Goal: Find specific page/section: Find specific page/section

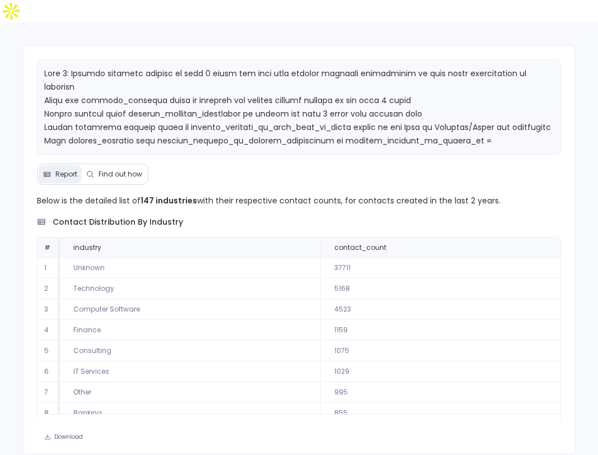
click at [116, 165] on button "Find out how" at bounding box center [114, 174] width 65 height 18
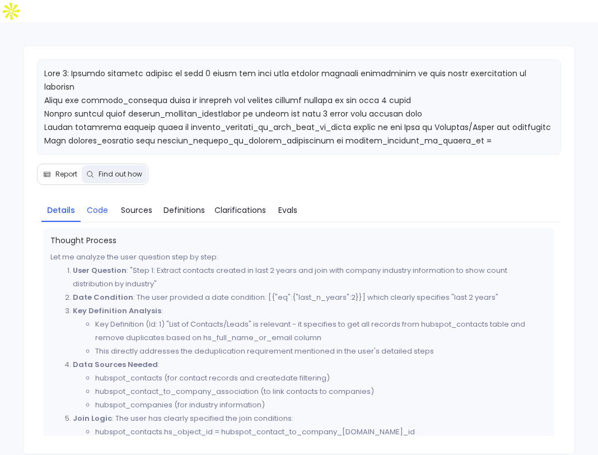
click at [100, 204] on span "Code" at bounding box center [97, 210] width 21 height 12
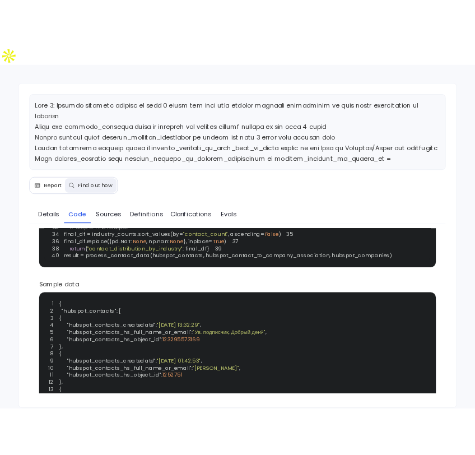
scroll to position [181, 0]
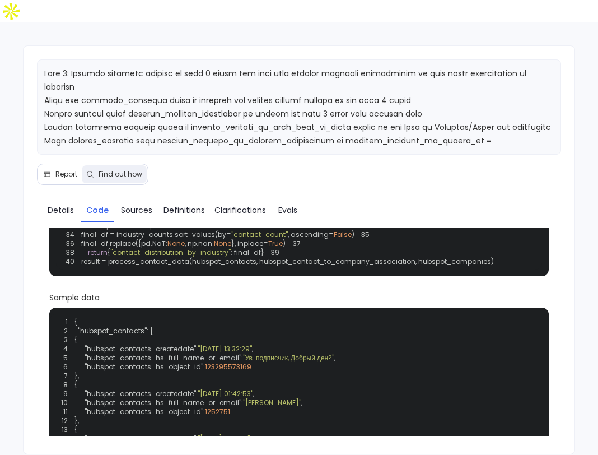
click at [348, 203] on span ""hubspot_companies_industry"" at bounding box center [342, 199] width 110 height 10
copy span "hubspot_companies_industry"
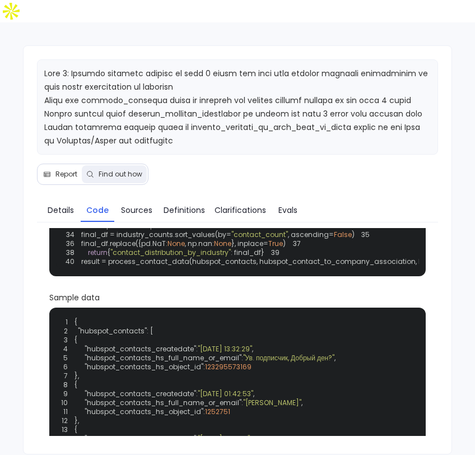
scroll to position [0, 0]
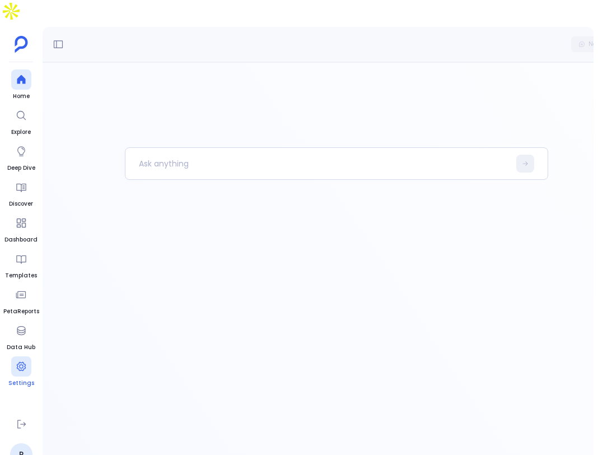
click at [18, 360] on icon at bounding box center [21, 365] width 11 height 11
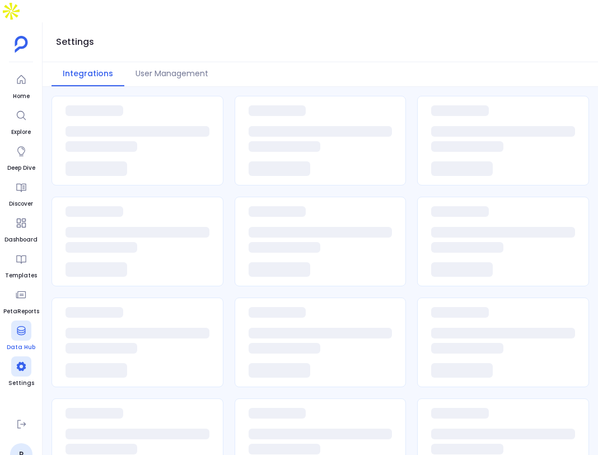
click at [18, 326] on icon at bounding box center [21, 330] width 8 height 9
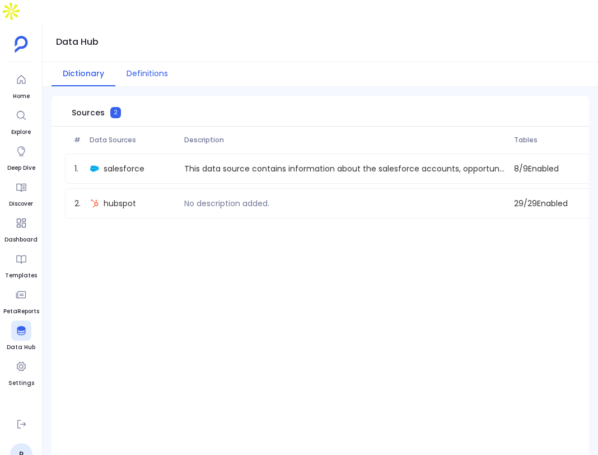
click at [161, 62] on button "Definitions" at bounding box center [147, 74] width 64 height 24
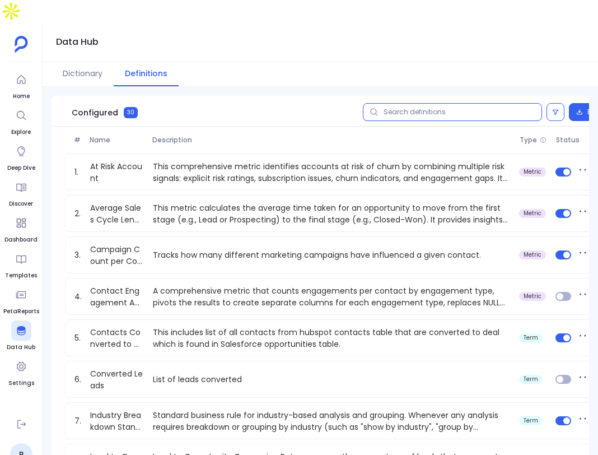
click at [461, 103] on input "text" at bounding box center [452, 112] width 179 height 18
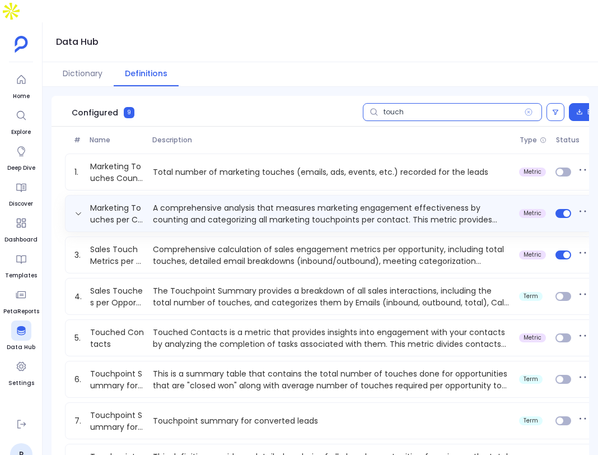
type input "touch"
click at [569, 209] on span at bounding box center [564, 213] width 26 height 9
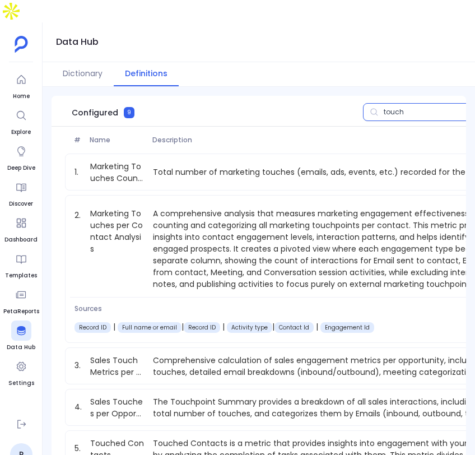
click at [414, 103] on input "touch" at bounding box center [452, 112] width 179 height 18
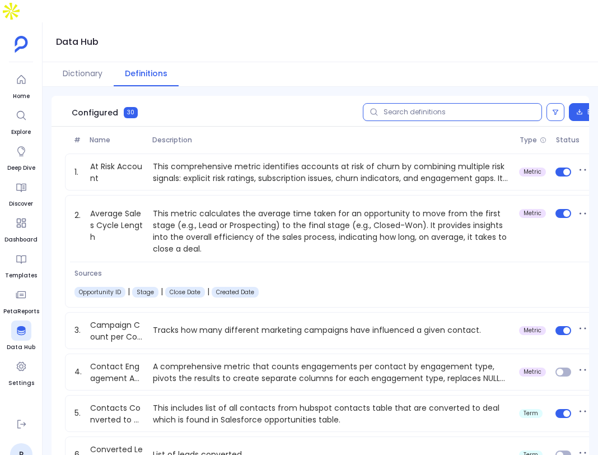
click at [395, 103] on input "text" at bounding box center [452, 112] width 179 height 18
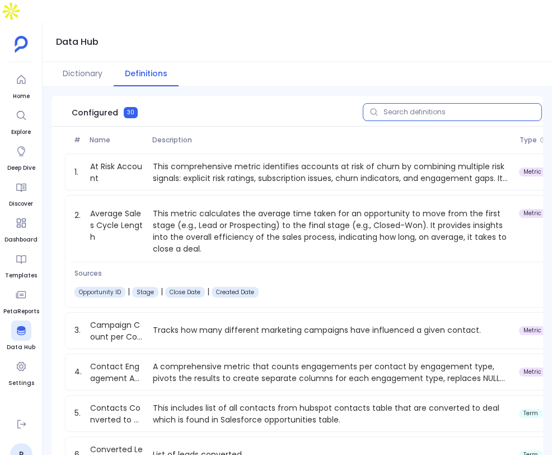
click at [475, 103] on input "text" at bounding box center [452, 112] width 179 height 18
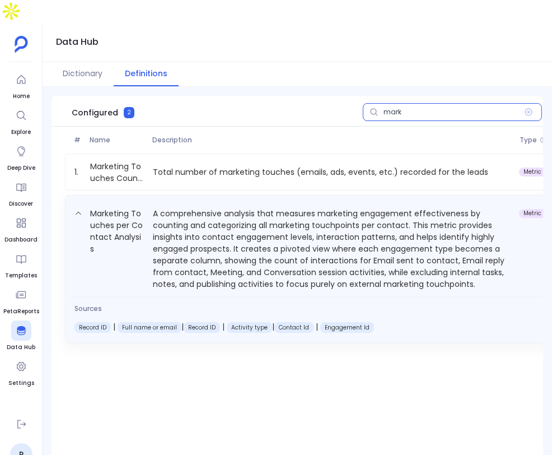
type input "mark"
click at [242, 252] on p "A comprehensive analysis that measures marketing engagement effectiveness by co…" at bounding box center [331, 248] width 366 height 83
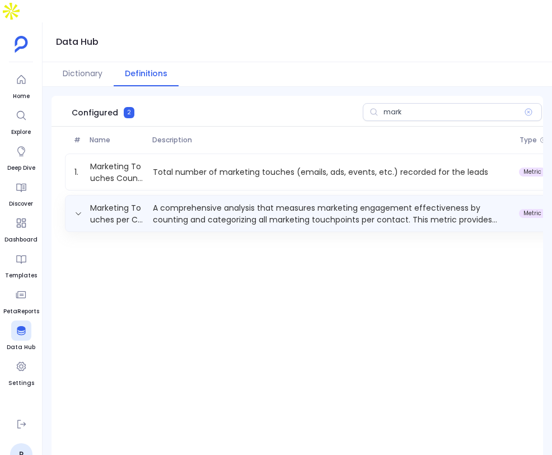
click at [261, 202] on p "A comprehensive analysis that measures marketing engagement effectiveness by co…" at bounding box center [331, 213] width 366 height 22
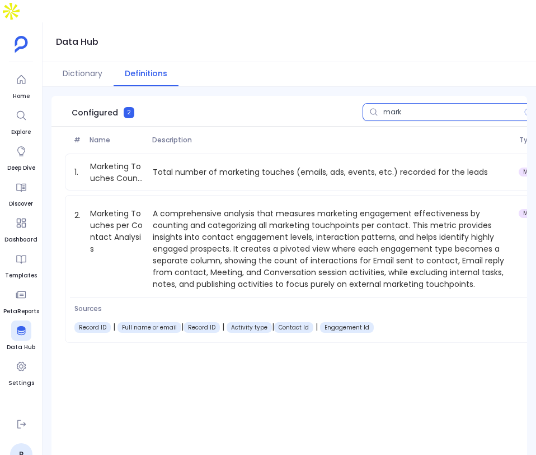
click at [406, 103] on input "mark" at bounding box center [452, 112] width 179 height 18
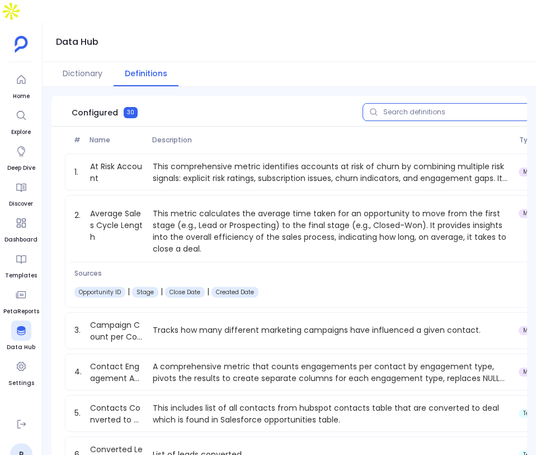
click at [410, 103] on input "text" at bounding box center [452, 112] width 179 height 18
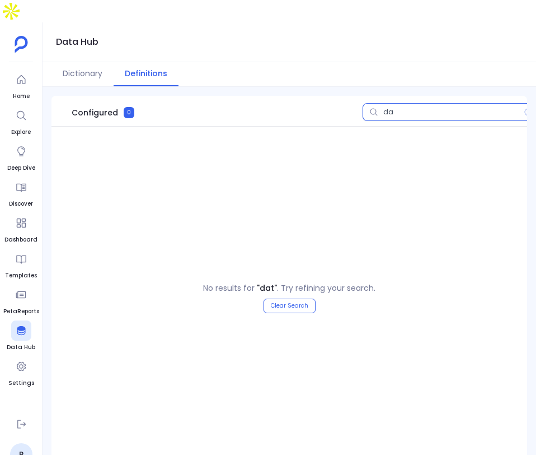
type input "d"
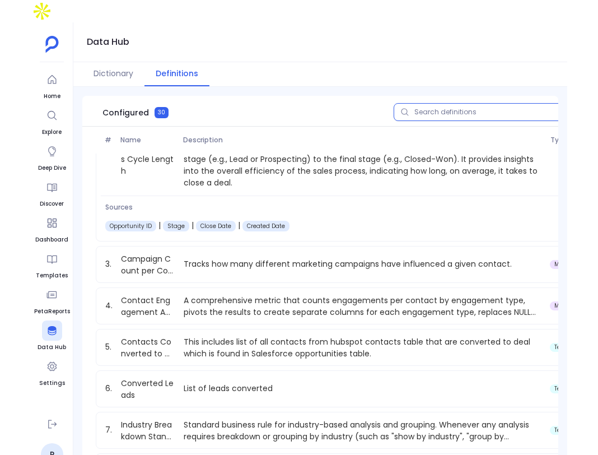
scroll to position [128, 0]
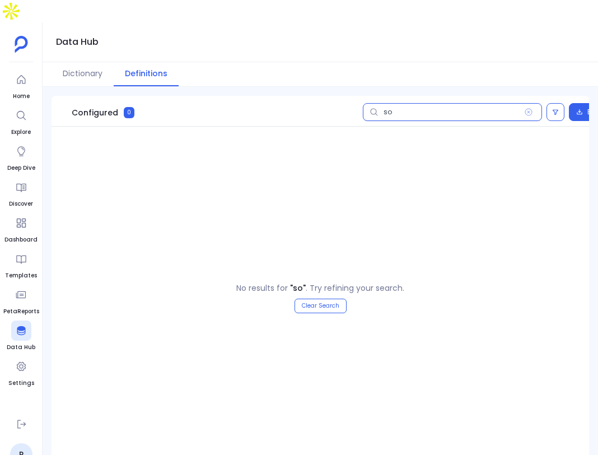
type input "s"
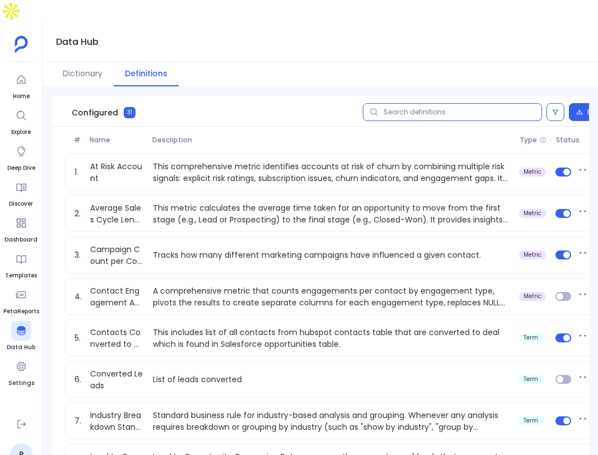
click at [432, 103] on input "text" at bounding box center [452, 112] width 179 height 18
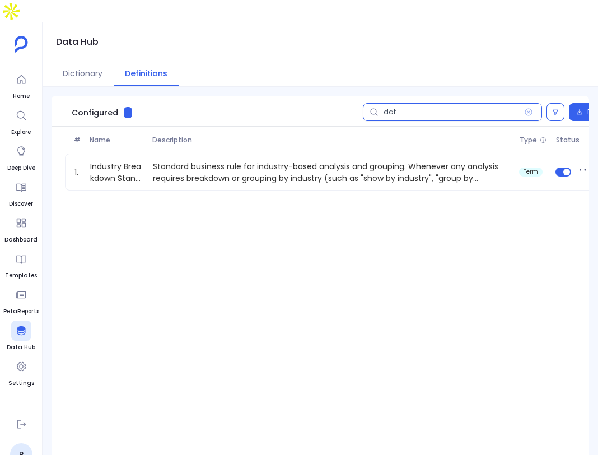
type input "data"
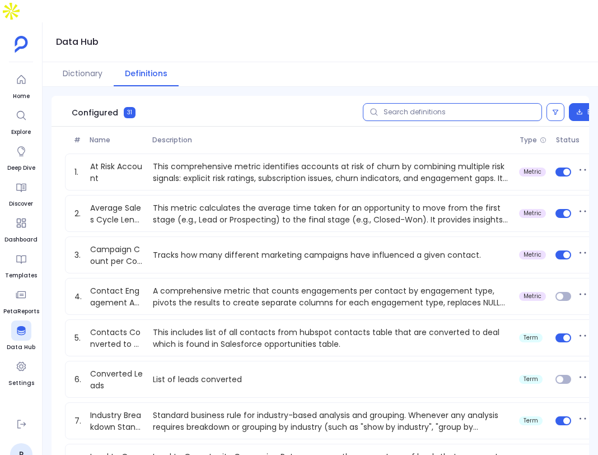
click at [428, 103] on input "text" at bounding box center [452, 112] width 179 height 18
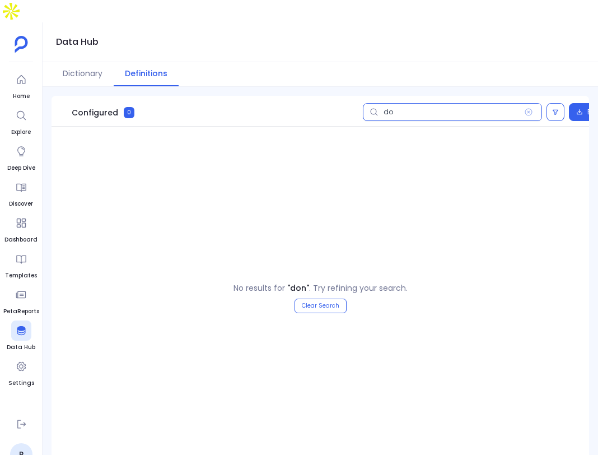
type input "d"
type input "s"
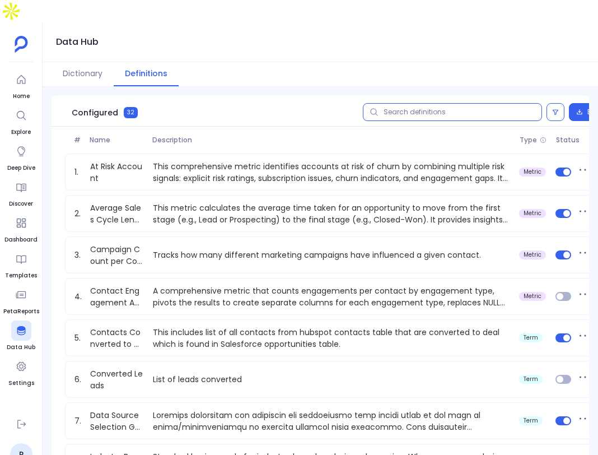
click at [393, 103] on input "text" at bounding box center [452, 112] width 179 height 18
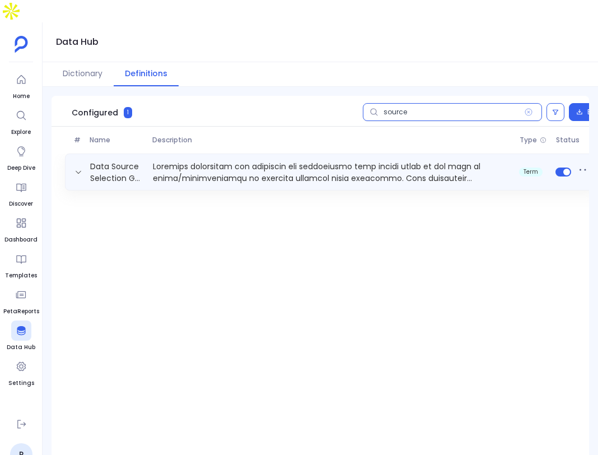
type input "source"
click at [339, 161] on p at bounding box center [331, 172] width 366 height 22
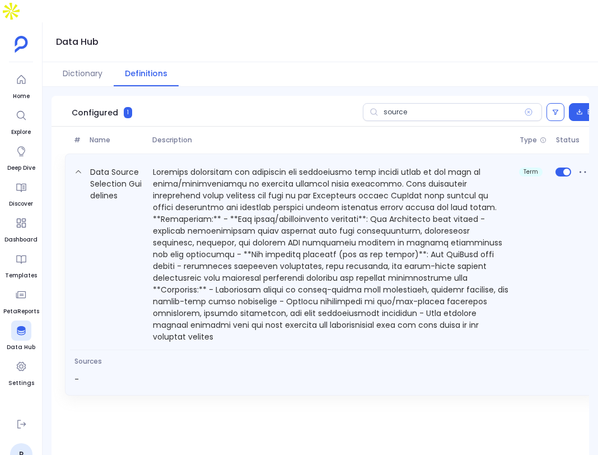
click at [524, 182] on span "term" at bounding box center [532, 253] width 36 height 177
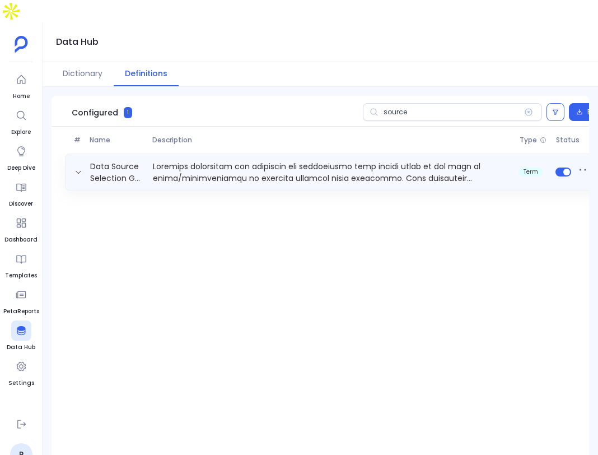
click at [514, 161] on p at bounding box center [331, 172] width 366 height 22
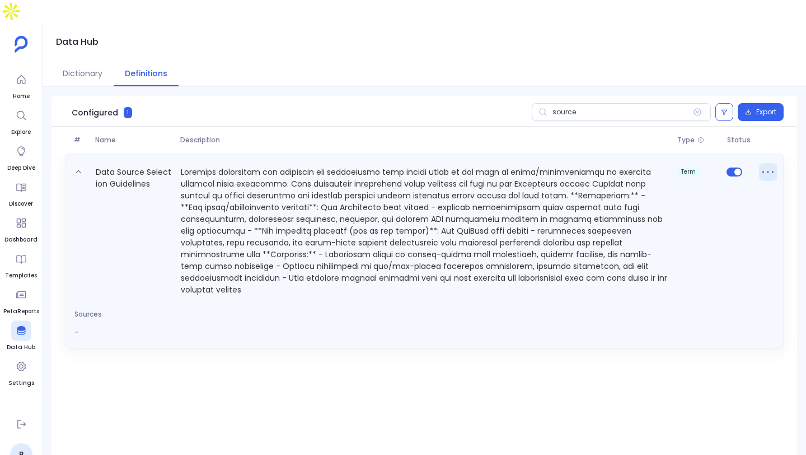
click at [597, 171] on icon at bounding box center [767, 172] width 11 height 2
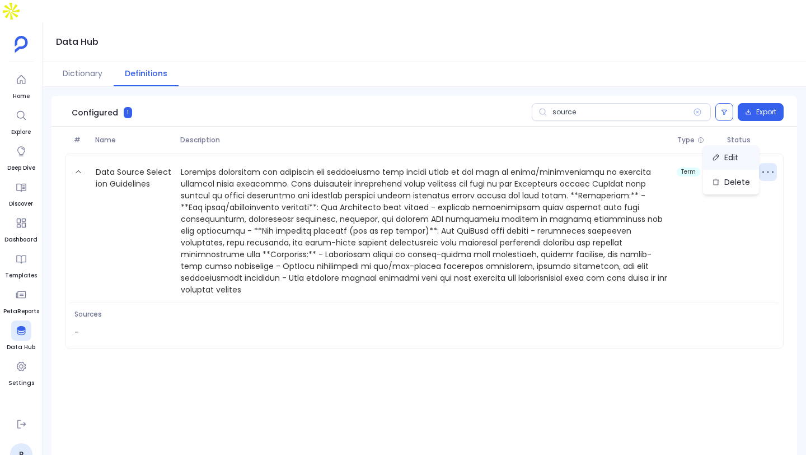
click at [597, 156] on button "Edit" at bounding box center [731, 157] width 56 height 25
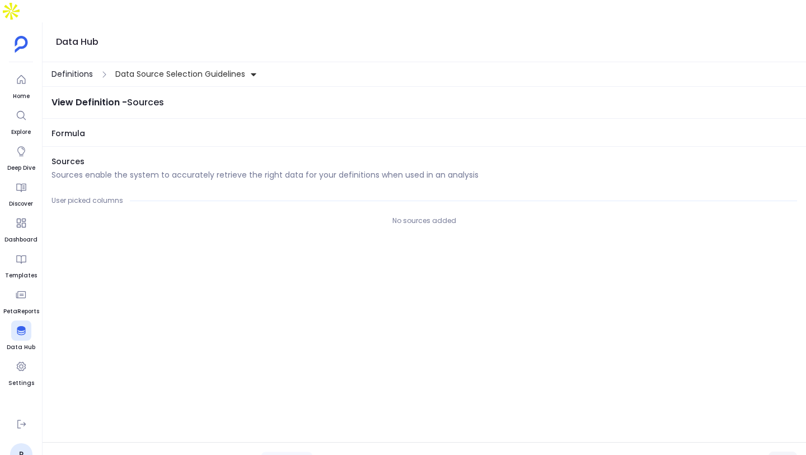
click at [74, 68] on span "Definitions" at bounding box center [71, 74] width 41 height 12
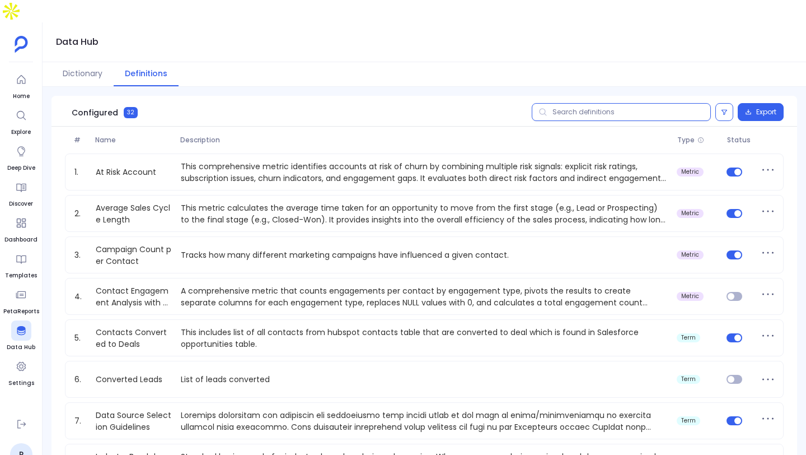
click at [597, 103] on input "text" at bounding box center [621, 112] width 179 height 18
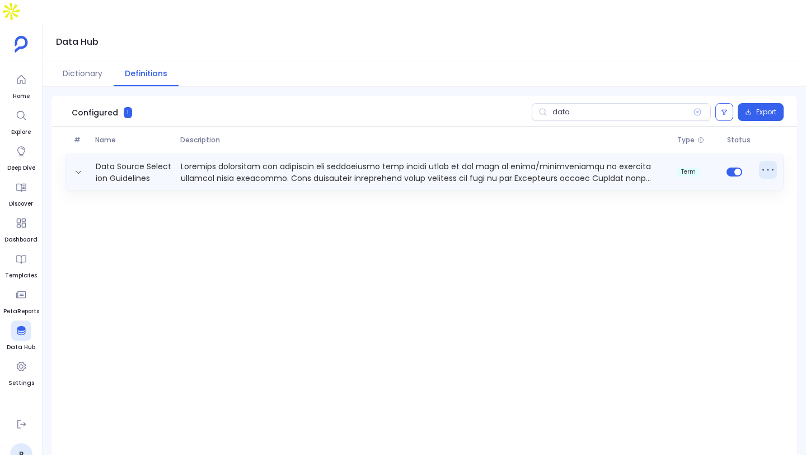
click at [597, 161] on icon at bounding box center [768, 170] width 18 height 18
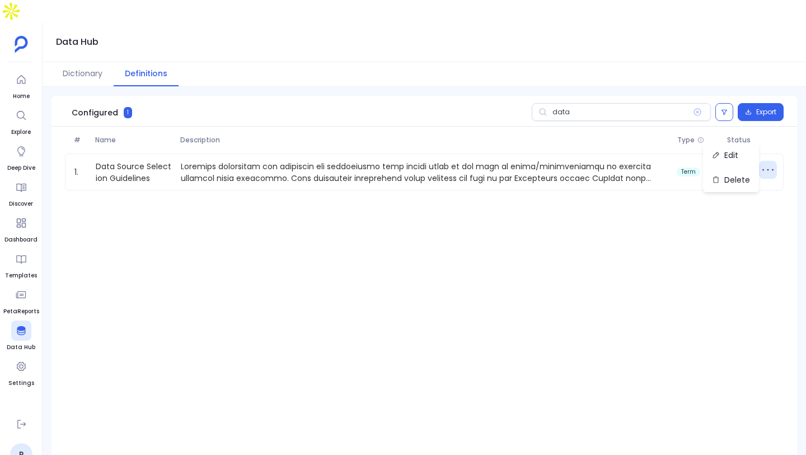
click at [597, 217] on div "# Name Description Type Status 1. Data Source Selection Guidelines term" at bounding box center [424, 297] width 746 height 341
click at [588, 103] on input "data" at bounding box center [621, 112] width 179 height 18
type input "d"
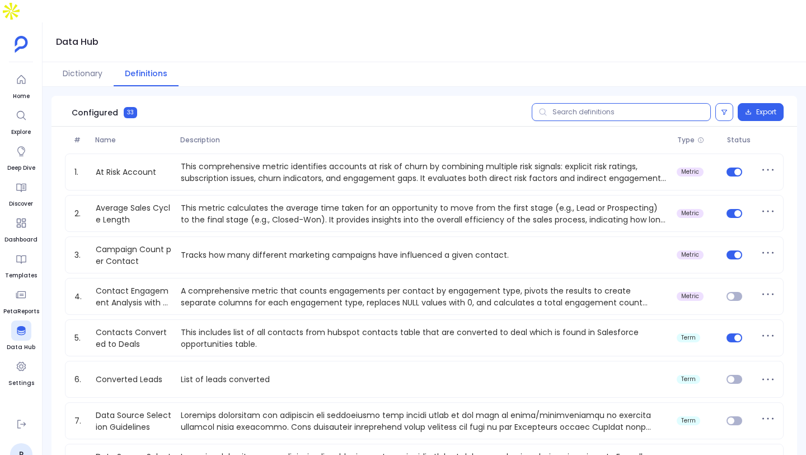
click at [624, 103] on input "text" at bounding box center [621, 112] width 179 height 18
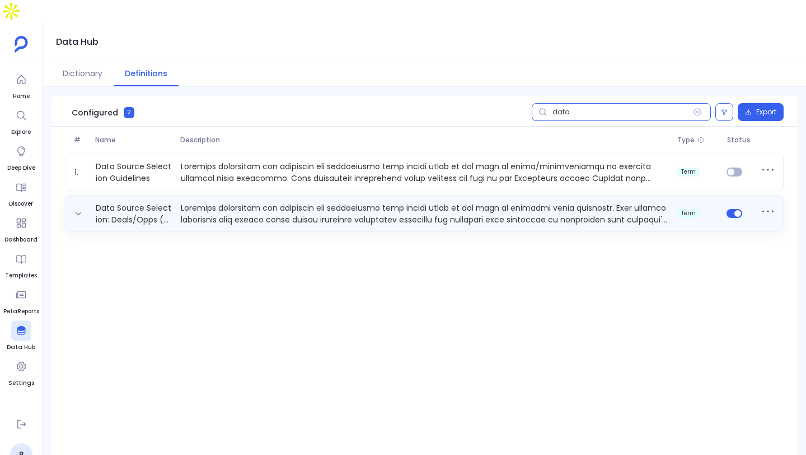
type input "data"
click at [505, 202] on p at bounding box center [424, 213] width 496 height 22
